Goal: Task Accomplishment & Management: Manage account settings

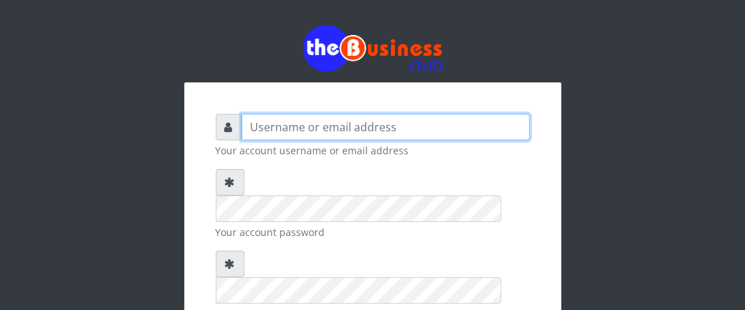
type input "Boboyen"
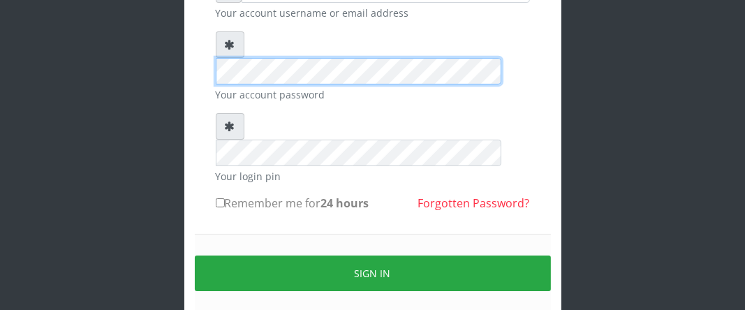
scroll to position [140, 0]
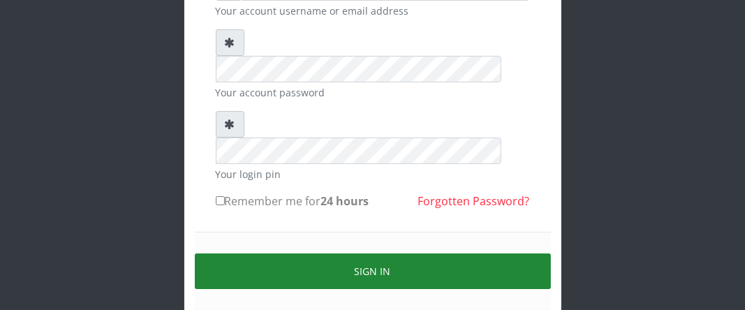
click at [338, 253] on button "Sign in" at bounding box center [373, 271] width 356 height 36
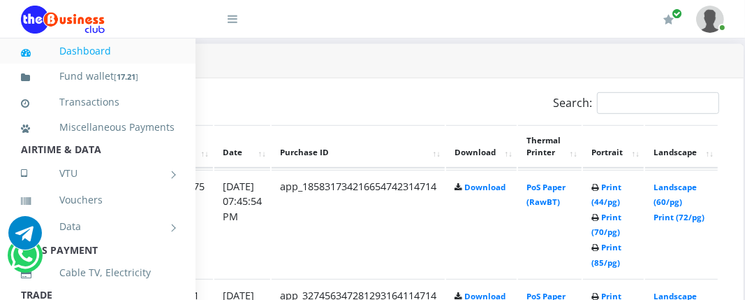
scroll to position [698, 256]
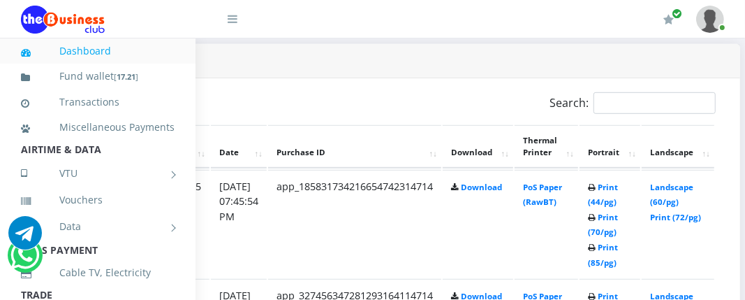
drag, startPoint x: 366, startPoint y: 304, endPoint x: 543, endPoint y: 335, distance: 180.0
